Goal: Transaction & Acquisition: Obtain resource

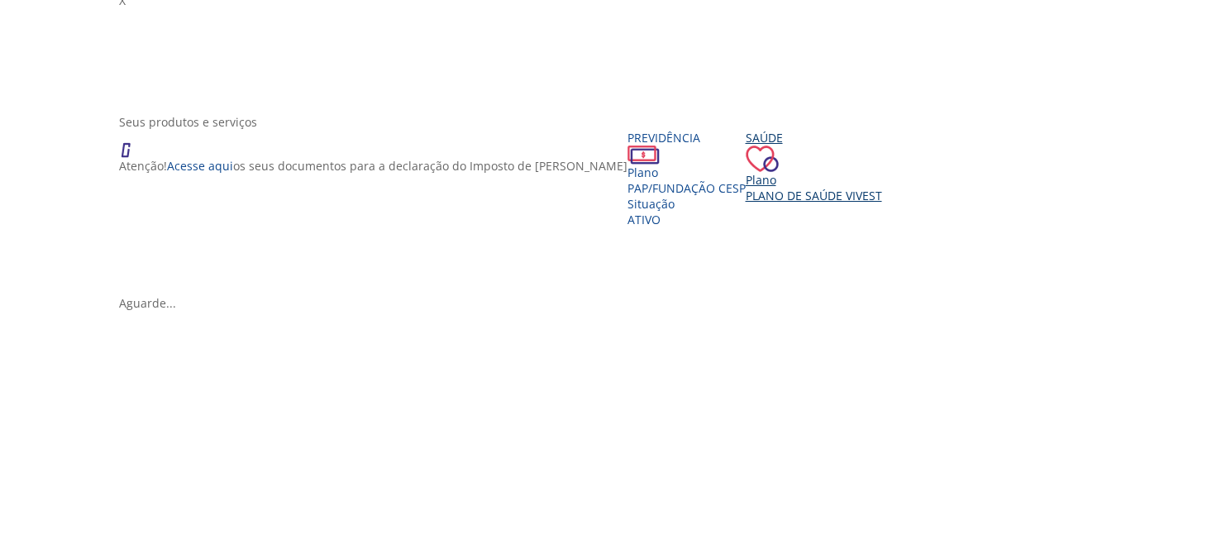
scroll to position [194, 0]
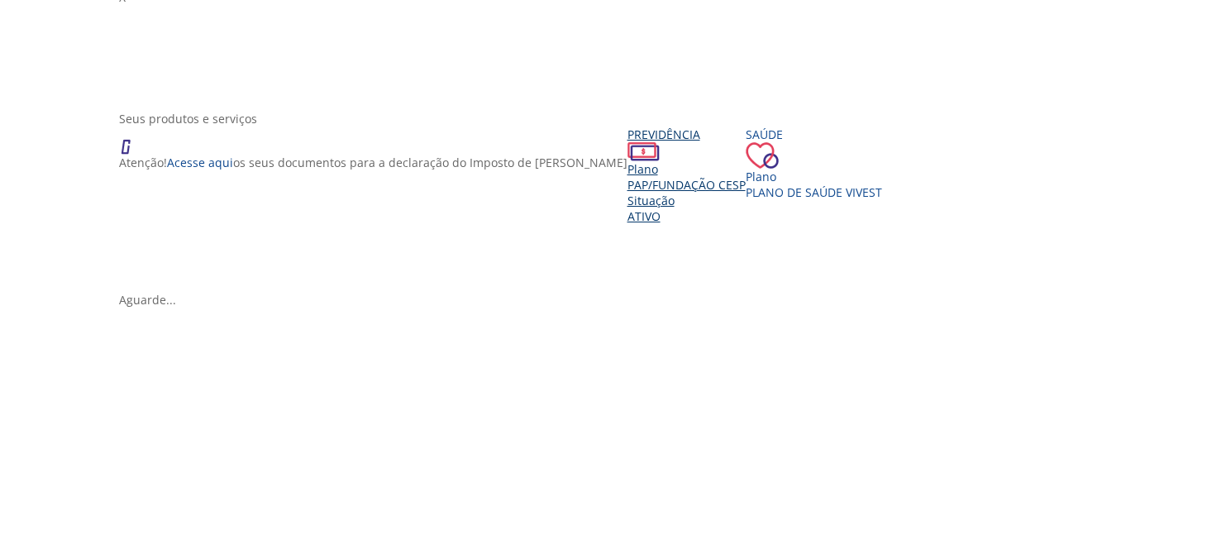
click at [628, 208] on div "Situação" at bounding box center [687, 201] width 118 height 16
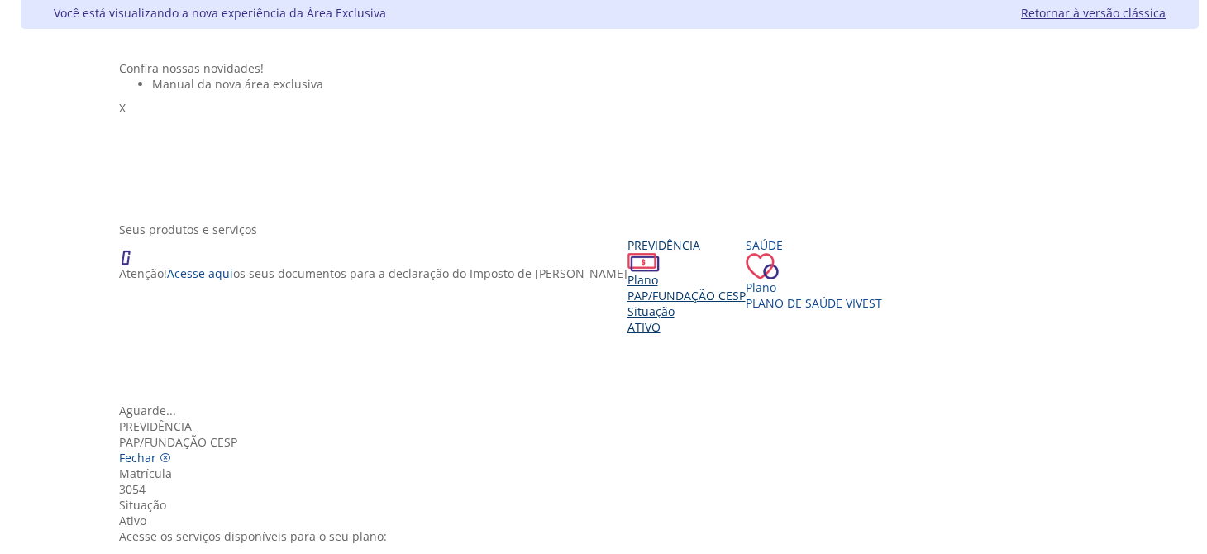
scroll to position [0, 0]
click at [171, 452] on icon "Vivest" at bounding box center [166, 458] width 12 height 12
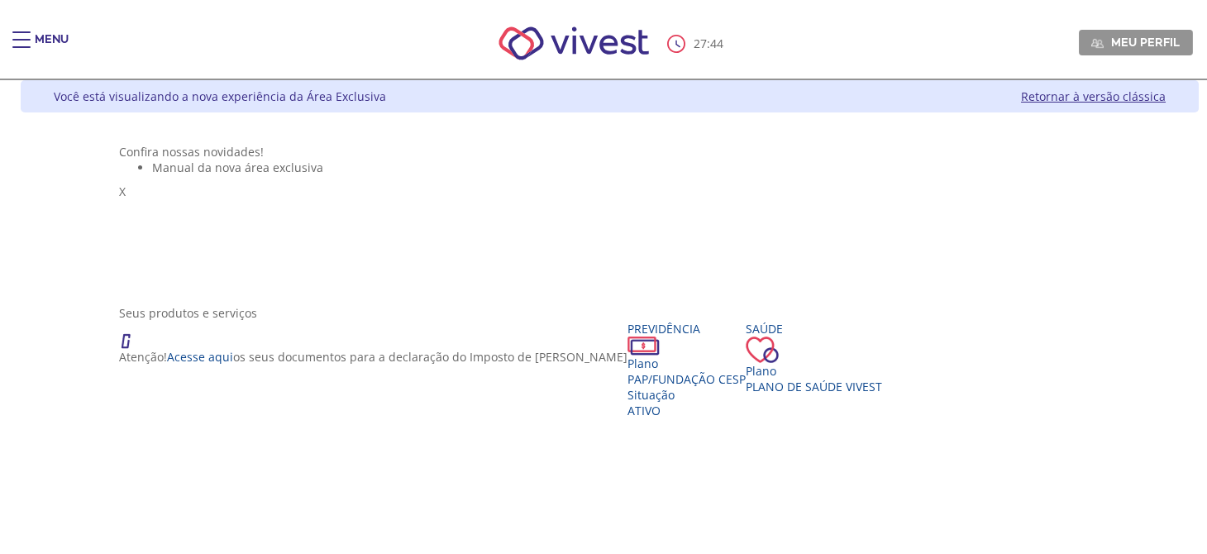
click at [14, 39] on span "Main header" at bounding box center [21, 40] width 18 height 2
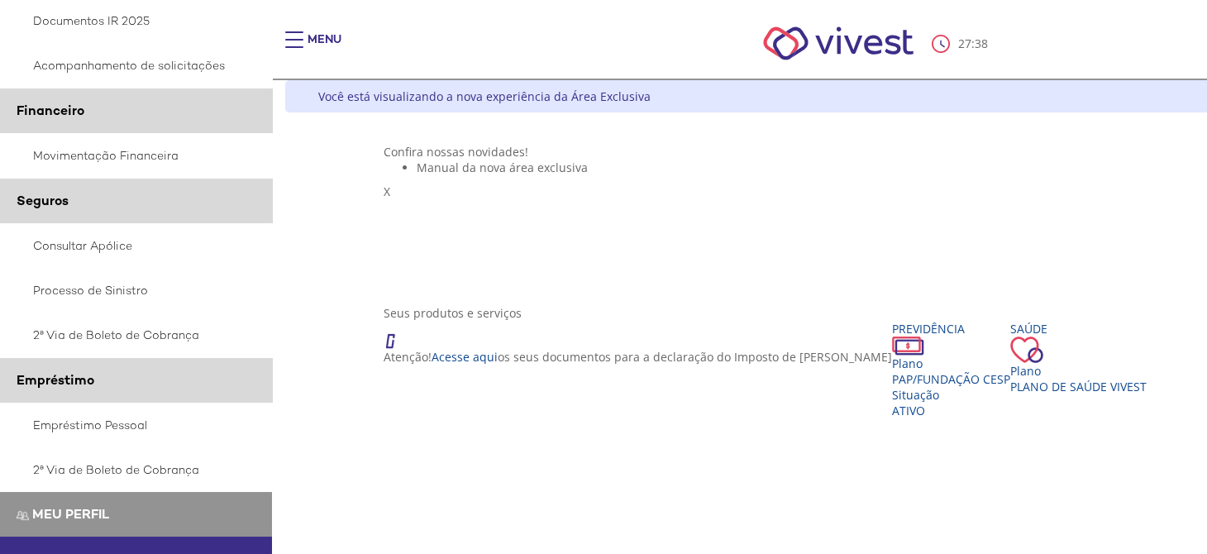
scroll to position [377, 0]
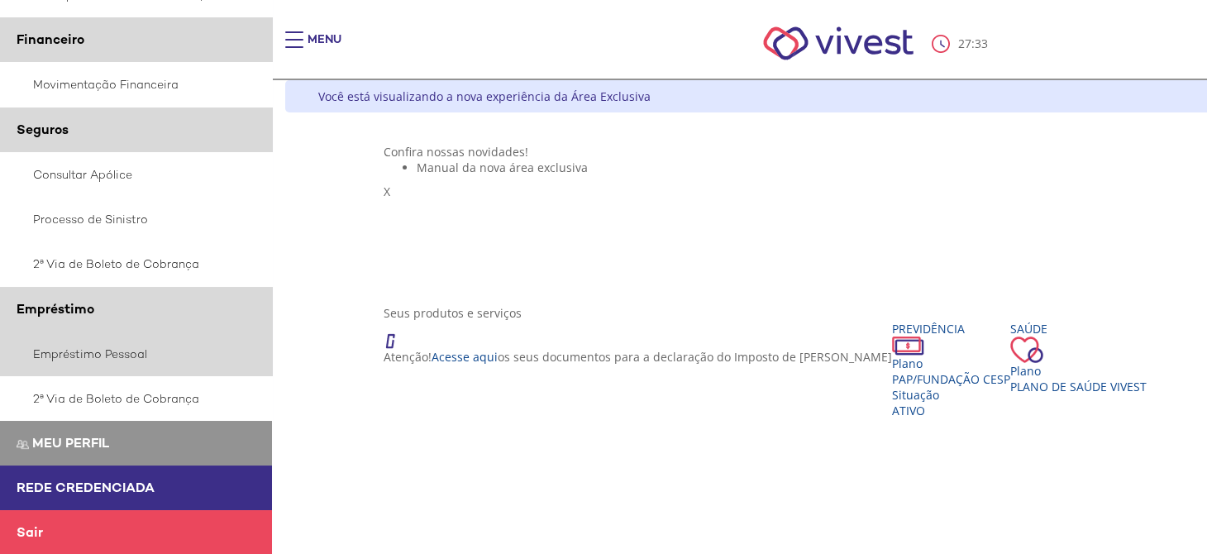
click at [107, 354] on link "Empréstimo Pessoal" at bounding box center [136, 354] width 273 height 45
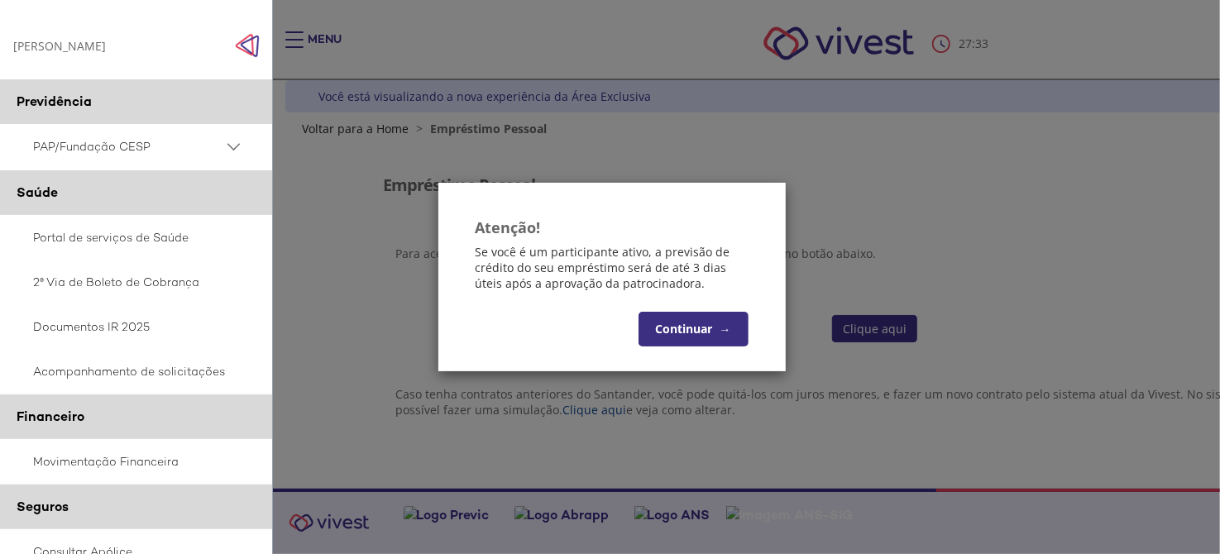
click at [691, 342] on button "Continuar →" at bounding box center [693, 329] width 110 height 35
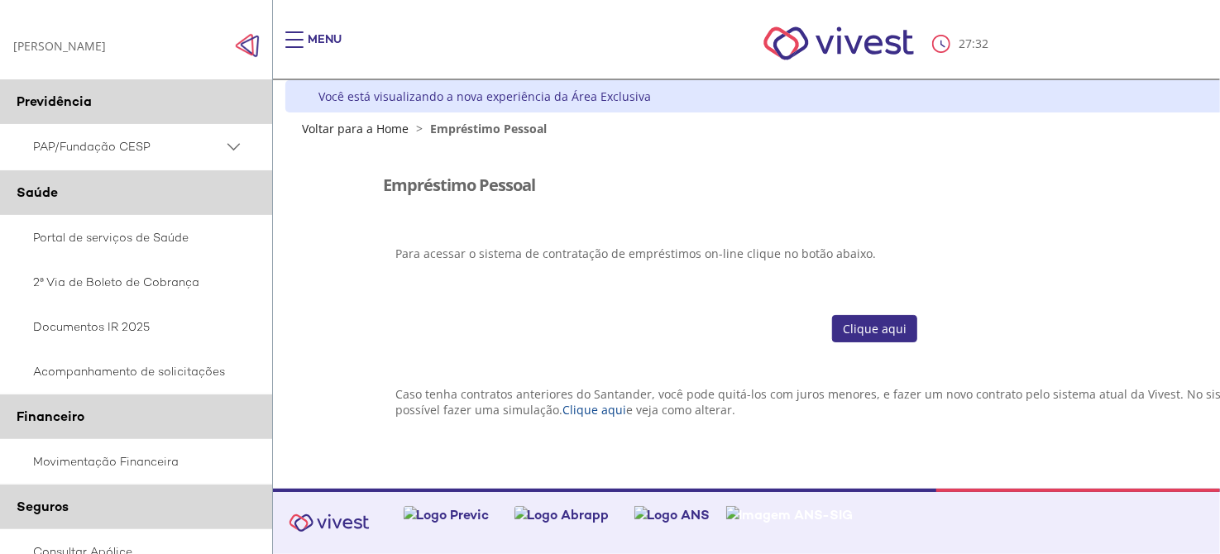
click at [895, 332] on link "Clique aqui" at bounding box center [874, 329] width 85 height 28
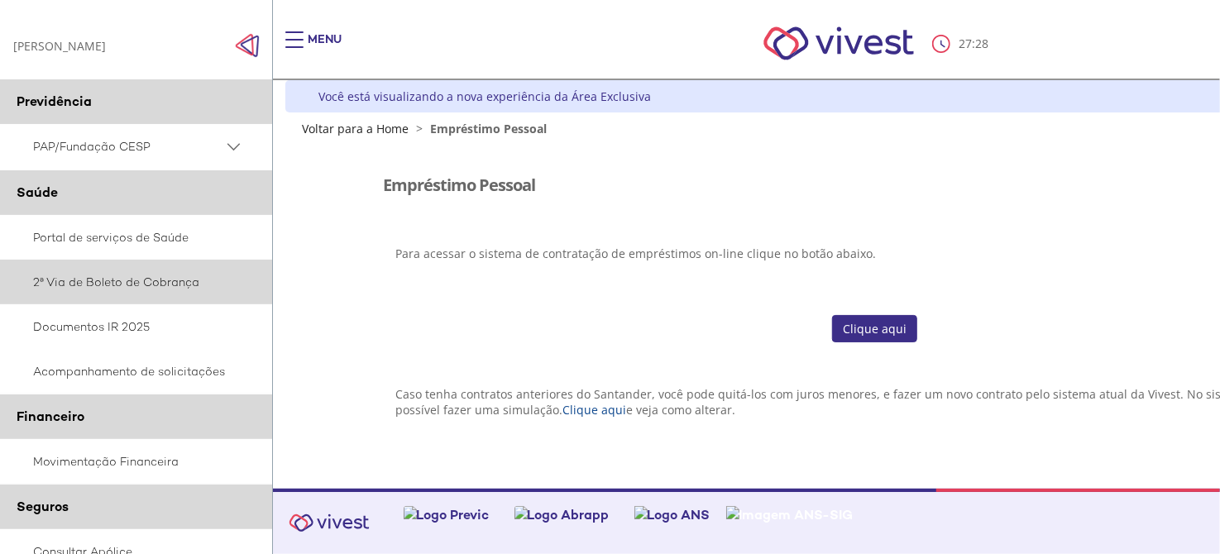
click at [125, 284] on link "2ª Via de Boleto de Cobrança" at bounding box center [136, 282] width 273 height 45
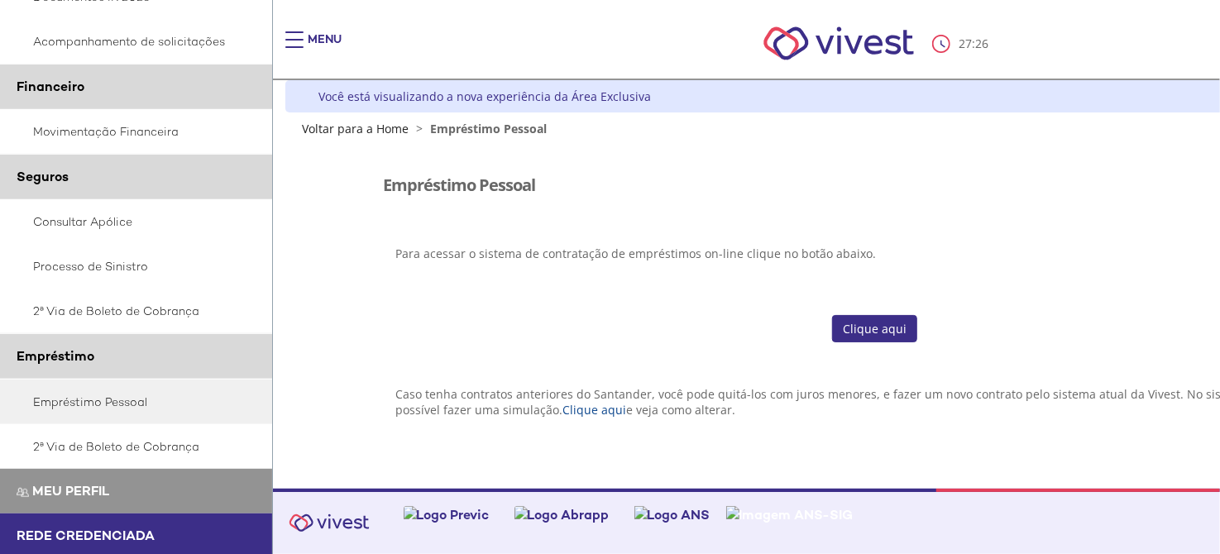
scroll to position [331, 0]
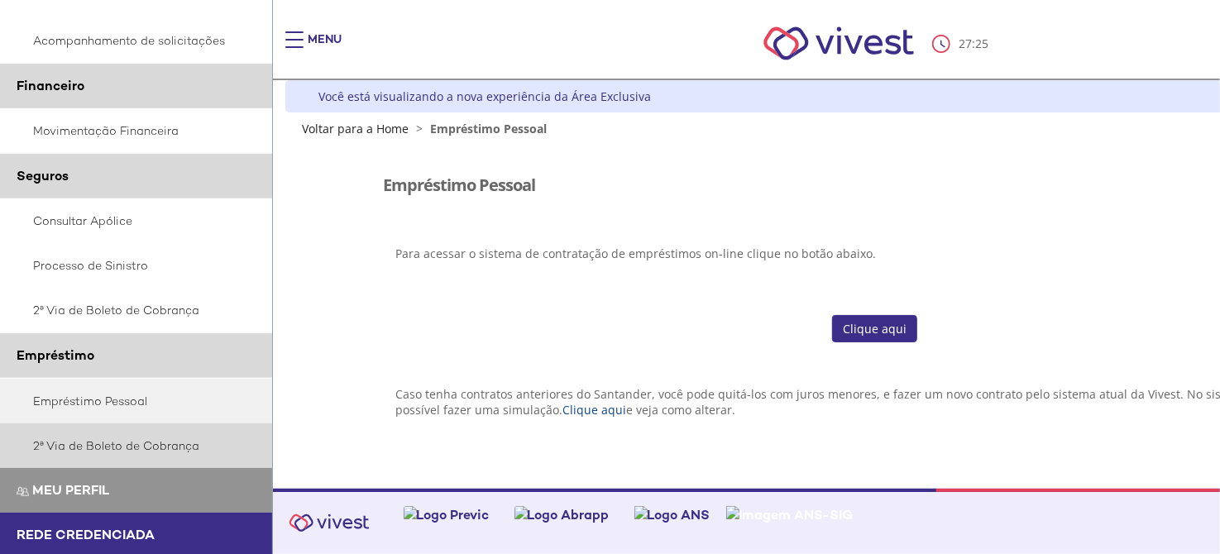
click at [133, 448] on link "2ª Via de Boleto de Cobrança" at bounding box center [136, 445] width 273 height 45
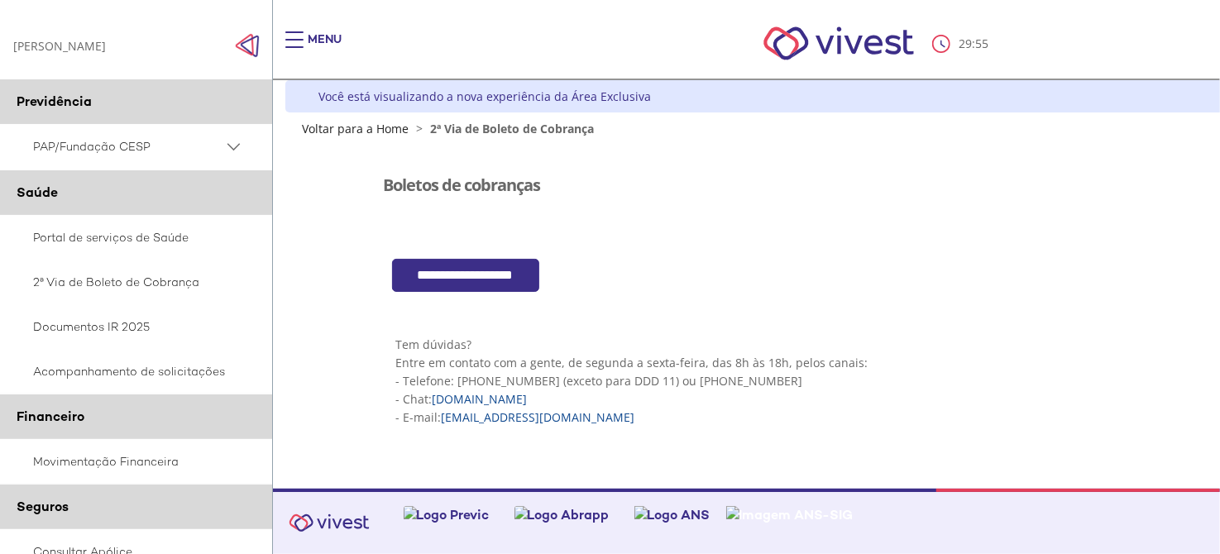
click at [502, 275] on input "**********" at bounding box center [465, 276] width 147 height 34
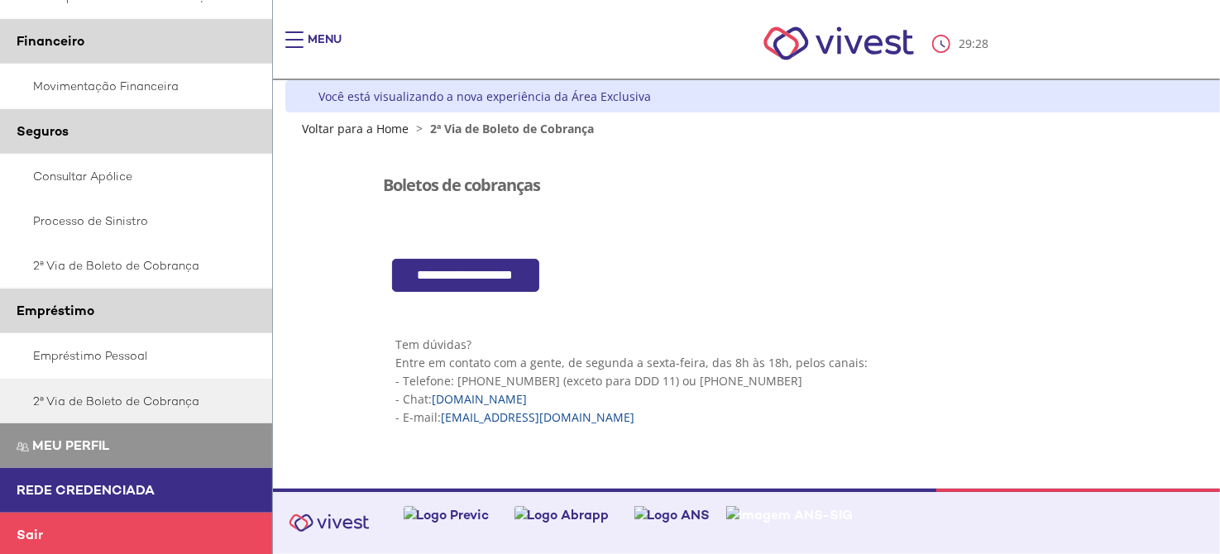
scroll to position [377, 0]
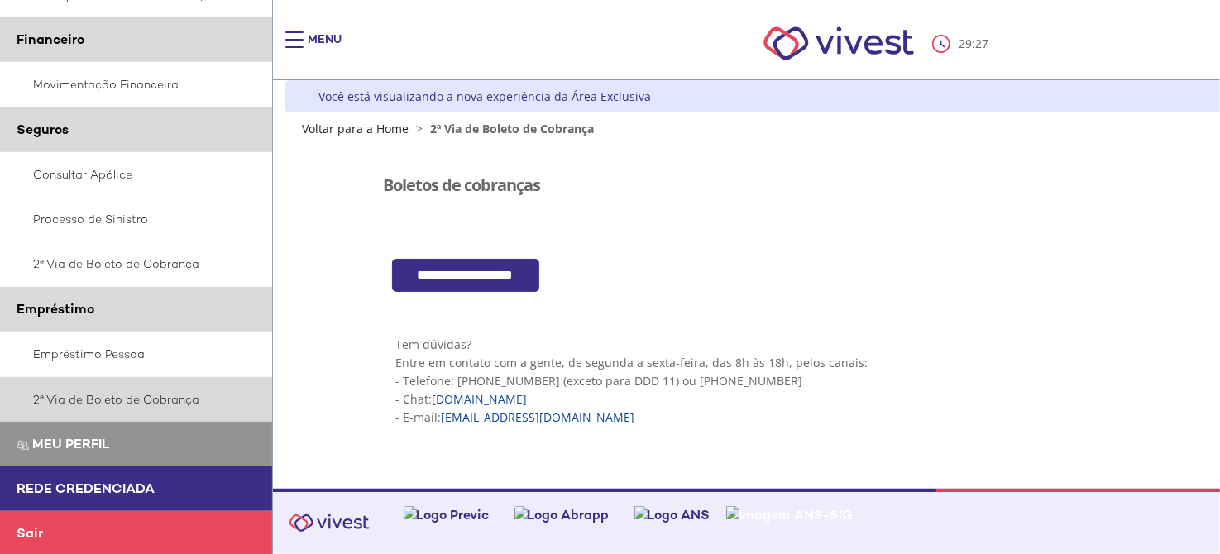
click at [98, 400] on link "2ª Via de Boleto de Cobrança" at bounding box center [136, 399] width 273 height 45
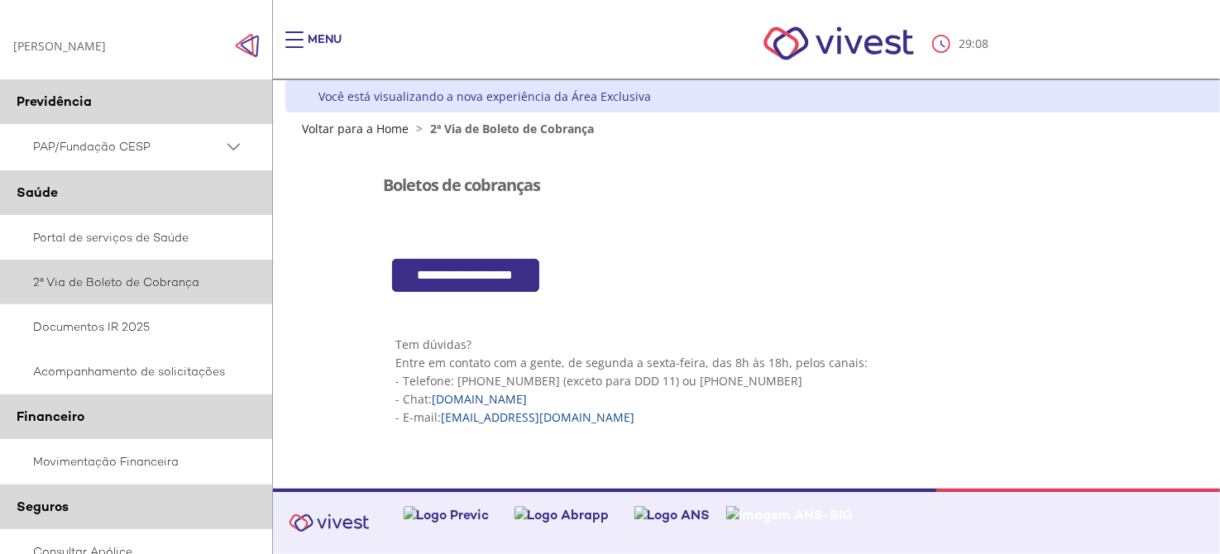
click at [101, 275] on link "2ª Via de Boleto de Cobrança" at bounding box center [136, 282] width 273 height 45
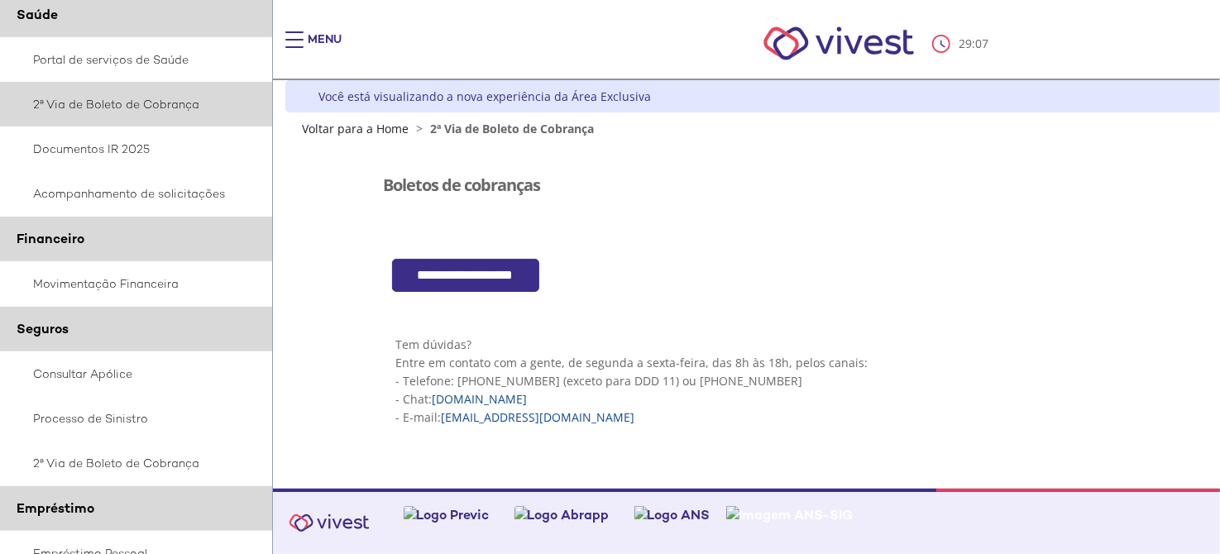
scroll to position [377, 0]
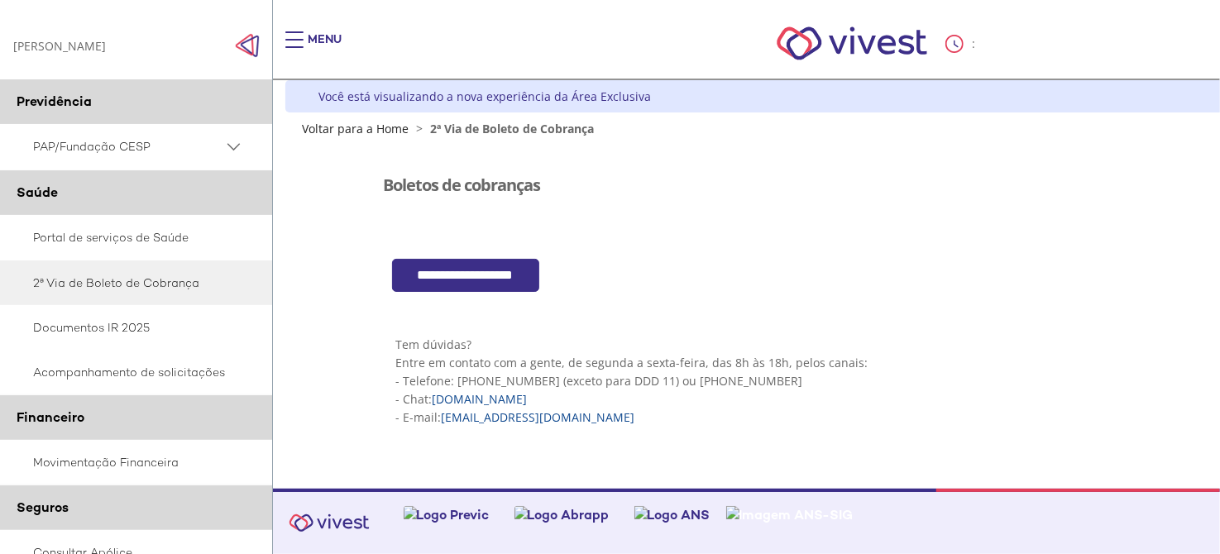
scroll to position [377, 0]
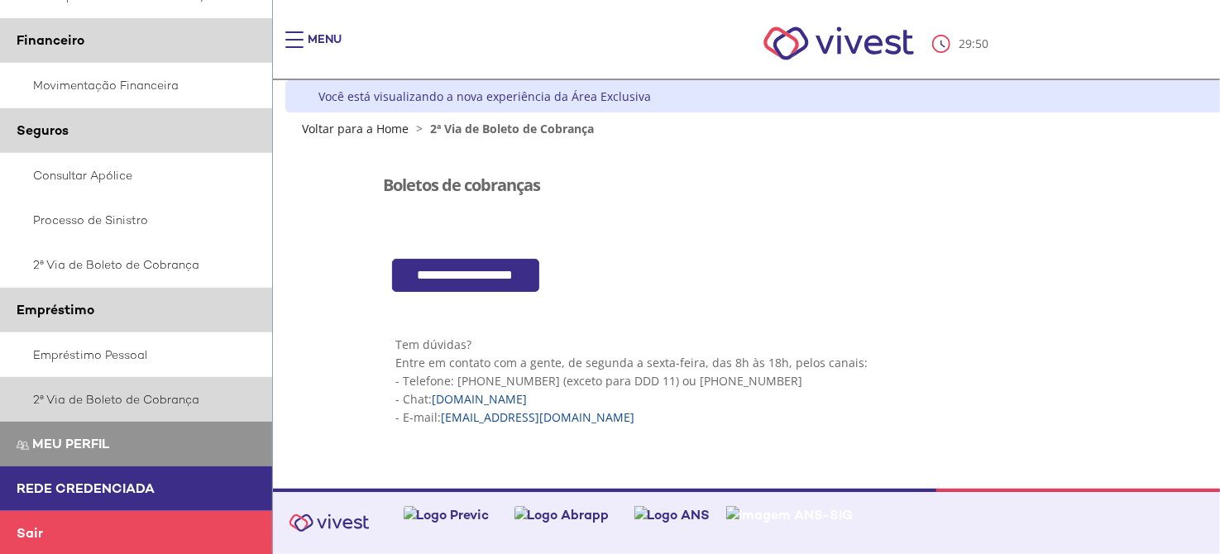
click at [105, 392] on link "2ª Via de Boleto de Cobrança" at bounding box center [136, 399] width 273 height 45
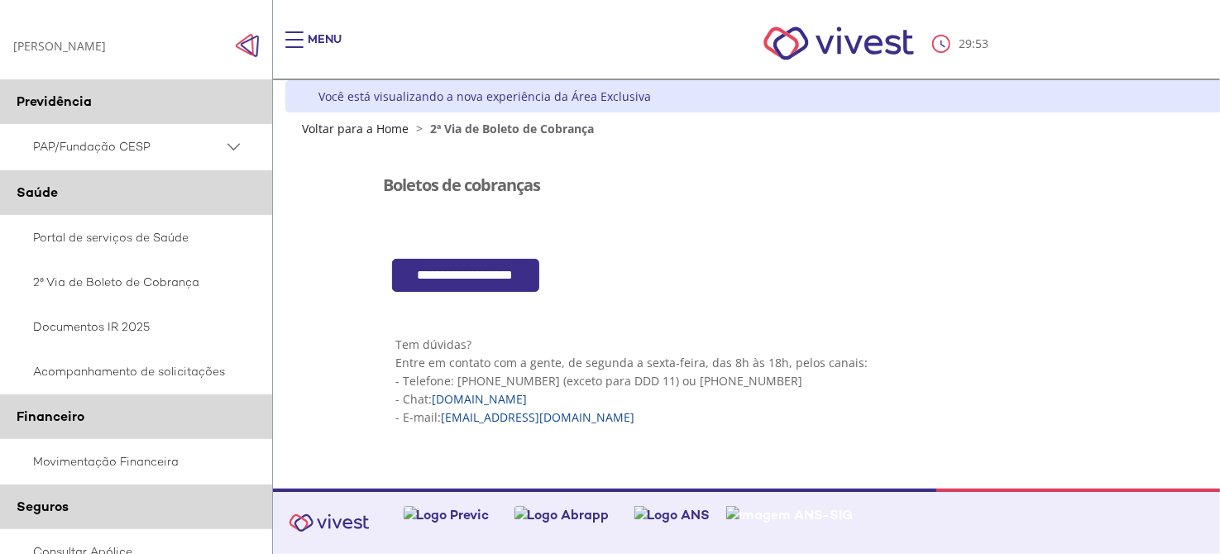
click at [480, 278] on input "**********" at bounding box center [465, 276] width 147 height 34
